Goal: Ask a question

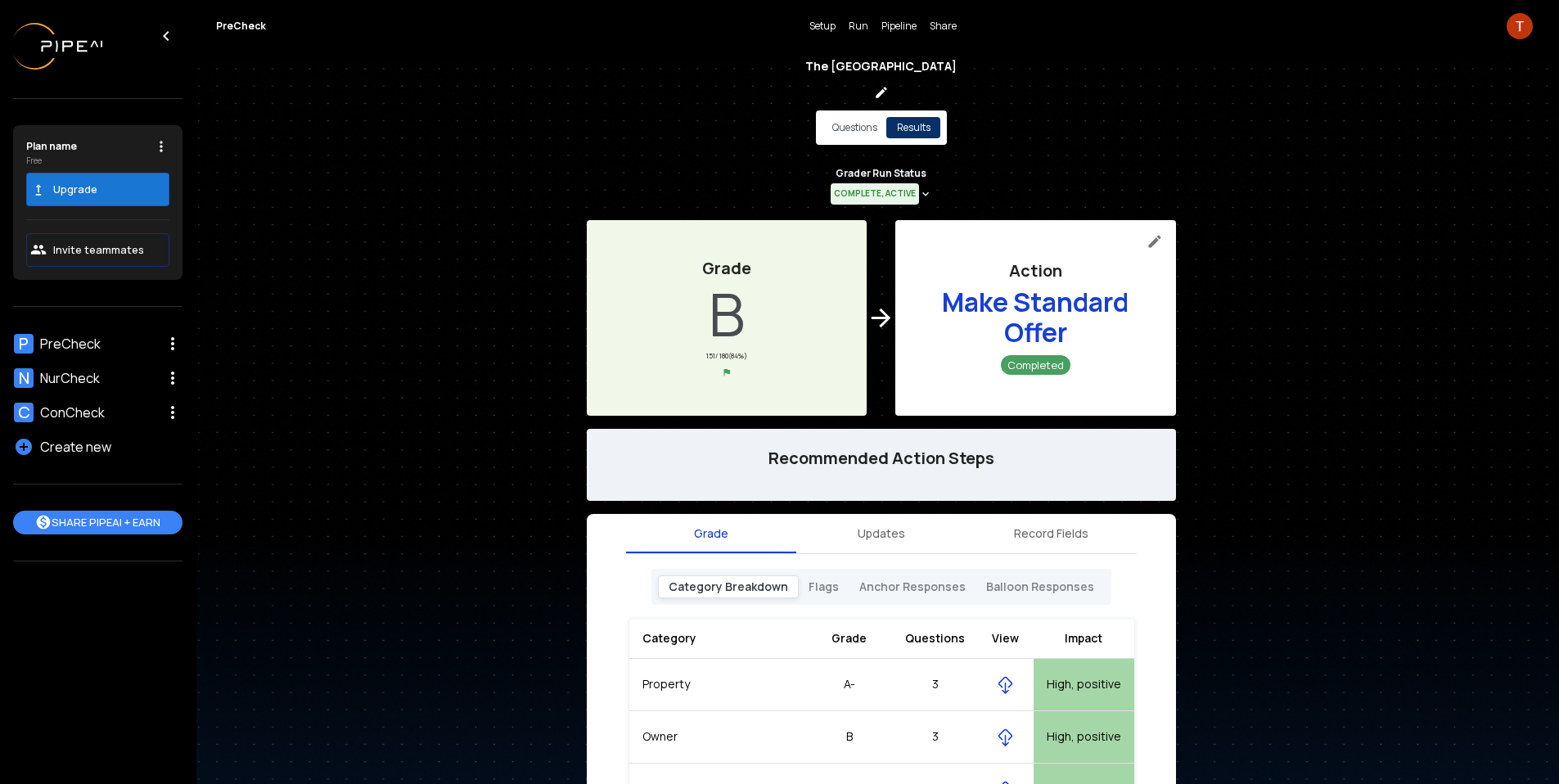
click at [848, 128] on p "Questions" at bounding box center [854, 127] width 45 height 15
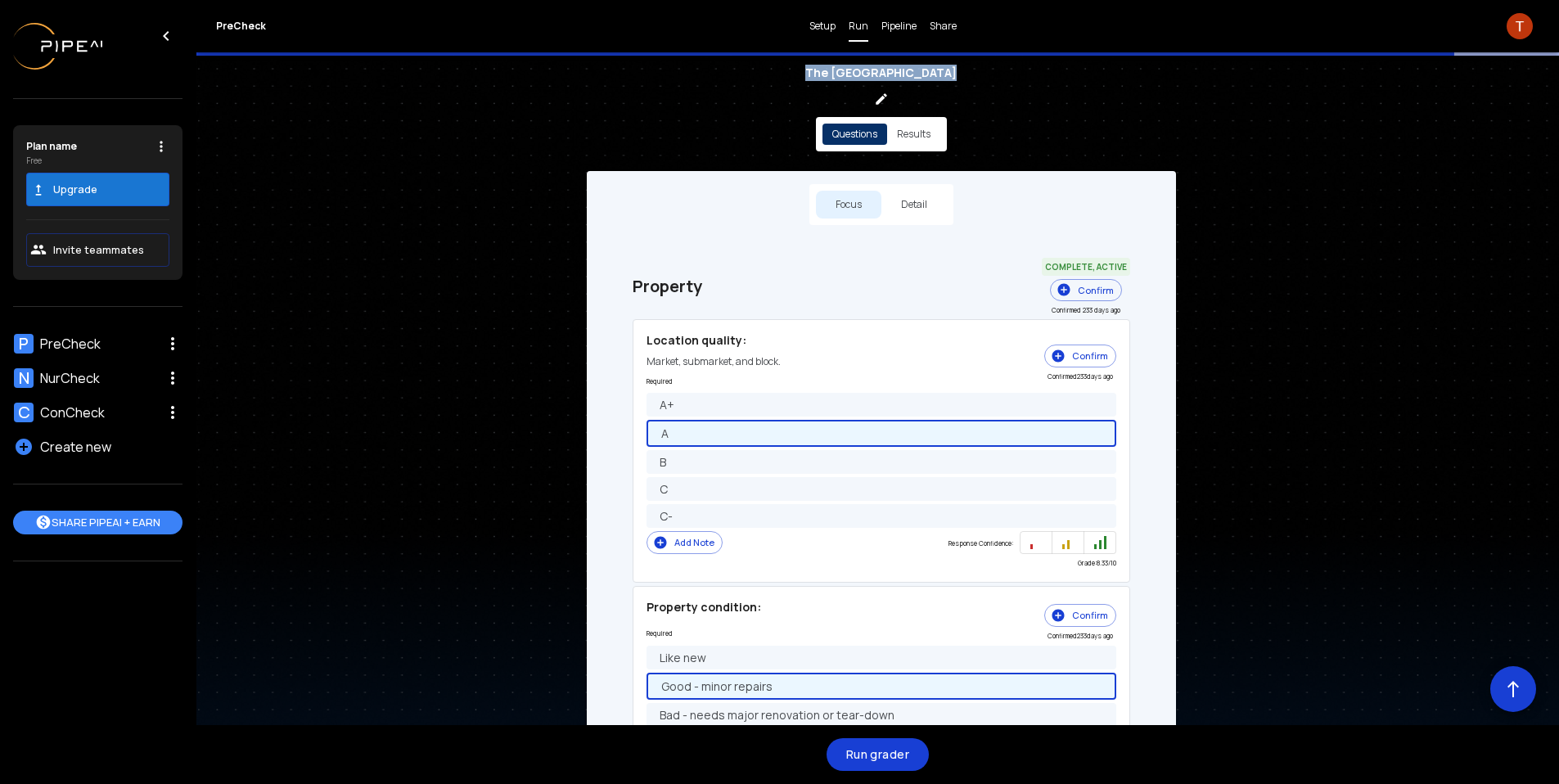
drag, startPoint x: 820, startPoint y: 69, endPoint x: 955, endPoint y: 80, distance: 135.4
click at [955, 80] on div "The Eulensen Building Questions Results" at bounding box center [881, 109] width 589 height 85
copy h5 "The [GEOGRAPHIC_DATA]"
